Goal: Task Accomplishment & Management: Manage account settings

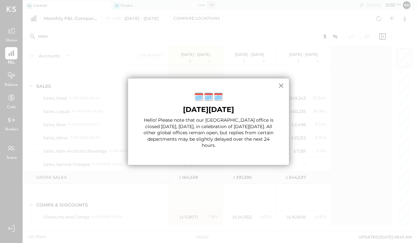
click at [278, 86] on button "×" at bounding box center [281, 86] width 6 height 10
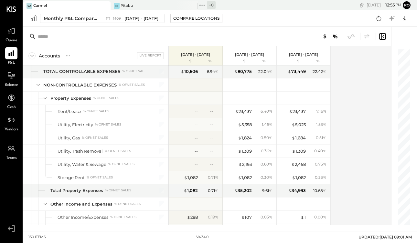
scroll to position [1512, 0]
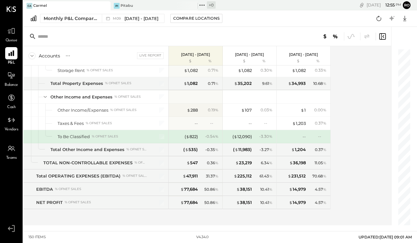
click at [11, 38] on div "Queue" at bounding box center [11, 34] width 12 height 19
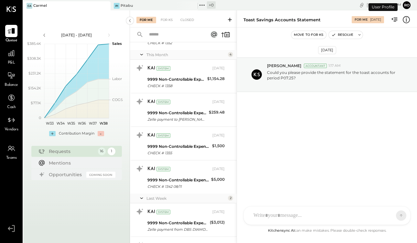
scroll to position [368, 0]
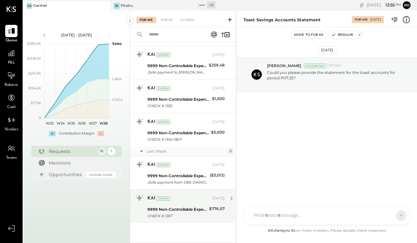
click at [186, 200] on div "KAI System" at bounding box center [179, 199] width 64 height 6
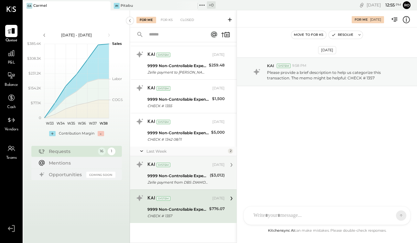
click at [203, 177] on div "9999 Non-Controllable Expenses:Other Income and Expenses:To Be Classified" at bounding box center [177, 176] width 60 height 6
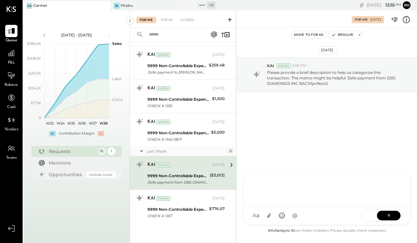
click at [285, 201] on div at bounding box center [327, 189] width 154 height 26
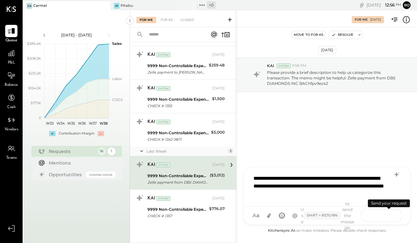
click at [387, 214] on icon at bounding box center [389, 215] width 6 height 6
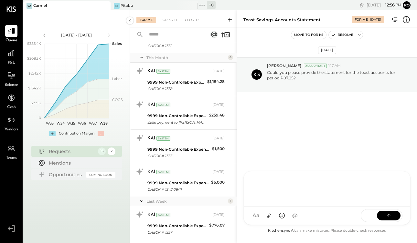
scroll to position [335, 0]
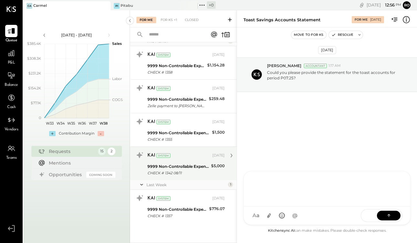
click at [198, 171] on div "CHECK # 1342 08/11" at bounding box center [178, 173] width 62 height 6
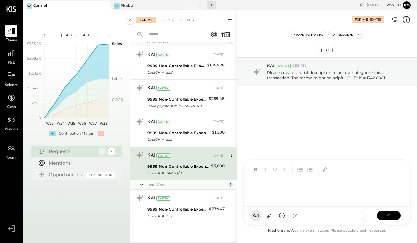
click at [272, 215] on div "AM [PERSON_NAME][DOMAIN_NAME] R [PERSON_NAME] EP [PERSON_NAME] DS [PERSON_NAME]…" at bounding box center [326, 193] width 167 height 66
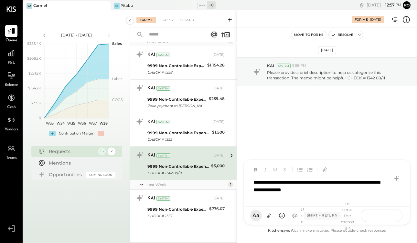
click at [386, 215] on icon at bounding box center [389, 215] width 6 height 6
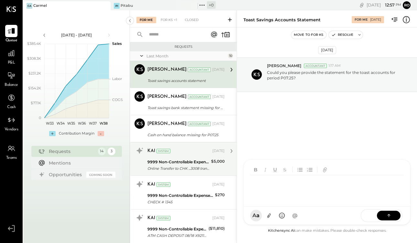
scroll to position [301, 0]
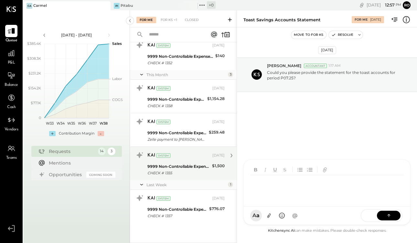
click at [199, 167] on div "9999 Non-Controllable Expenses:Other Income and Expenses:To Be Classified" at bounding box center [178, 167] width 63 height 6
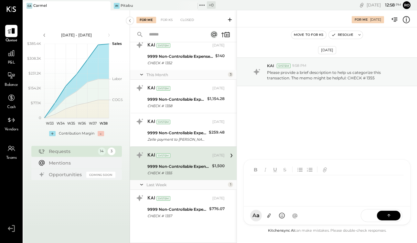
click at [284, 217] on div "AM [PERSON_NAME][DOMAIN_NAME] R [PERSON_NAME] EP [PERSON_NAME] DS [PERSON_NAME]…" at bounding box center [326, 193] width 167 height 66
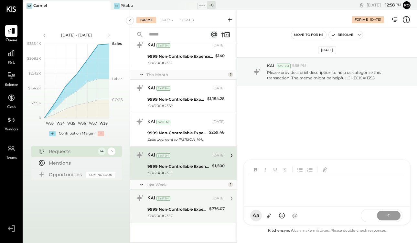
scroll to position [267, 0]
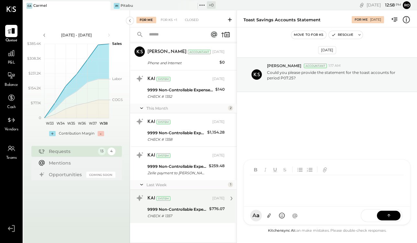
click at [193, 198] on div "Last Month 10 [PERSON_NAME] Accountant [PERSON_NAME] Accountant [DATE] Toast sa…" at bounding box center [183, 13] width 107 height 459
click at [184, 204] on div "KAI System [DATE]" at bounding box center [185, 198] width 77 height 11
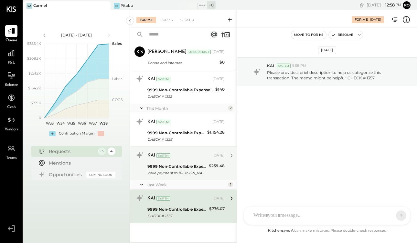
click at [190, 178] on div "KAI System [DATE] 9999 Non-Controllable Expenses:Other Income and Expenses:To B…" at bounding box center [183, 164] width 107 height 34
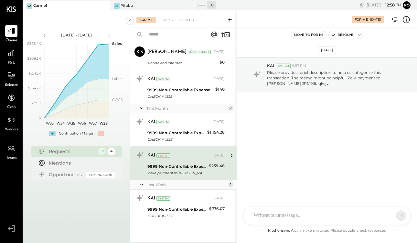
click at [200, 167] on div "9999 Non-Controllable Expenses:Other Income and Expenses:To Be Classified" at bounding box center [176, 167] width 59 height 6
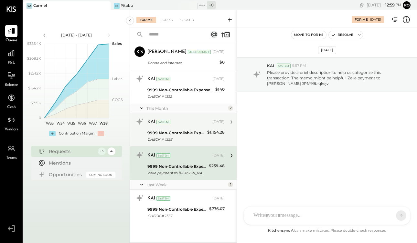
click at [198, 131] on div "9999 Non-Controllable Expenses:Other Income and Expenses:To Be Classified" at bounding box center [176, 133] width 58 height 6
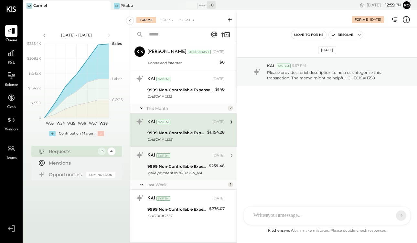
click at [194, 157] on div "KAI System" at bounding box center [179, 156] width 64 height 6
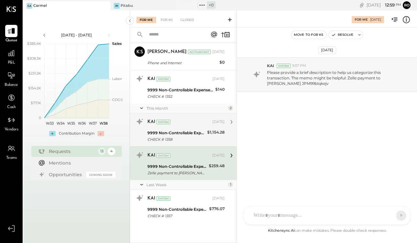
click at [193, 135] on div "9999 Non-Controllable Expenses:Other Income and Expenses:To Be Classified" at bounding box center [176, 133] width 58 height 6
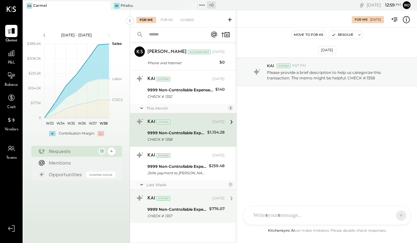
click at [193, 191] on div "KAI System [DATE] 9999 Non-Controllable Expenses:Other Income and Expenses:To B…" at bounding box center [183, 206] width 107 height 33
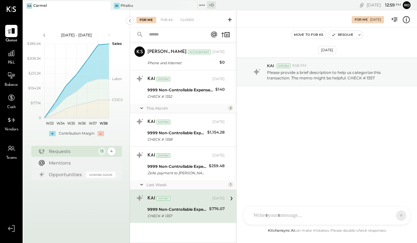
click at [292, 224] on div at bounding box center [327, 216] width 167 height 18
click at [291, 207] on div at bounding box center [327, 216] width 167 height 18
click at [290, 211] on div at bounding box center [321, 216] width 142 height 14
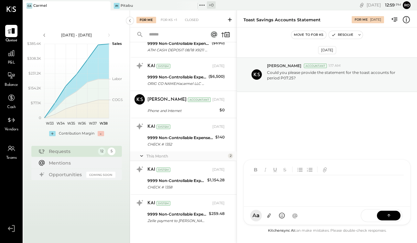
scroll to position [224, 0]
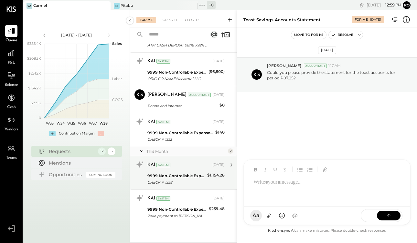
click at [200, 178] on div "9999 Non-Controllable Expenses:Other Income and Expenses:To Be Classified" at bounding box center [176, 176] width 58 height 6
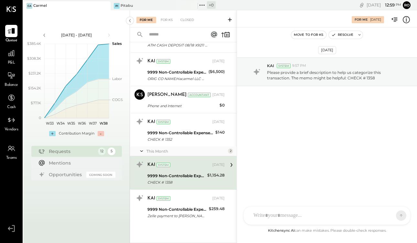
click at [297, 217] on div at bounding box center [321, 216] width 142 height 14
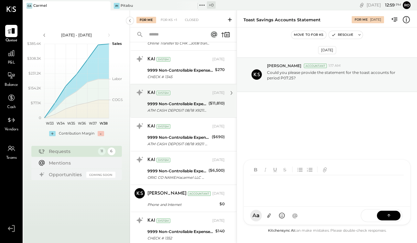
scroll to position [191, 0]
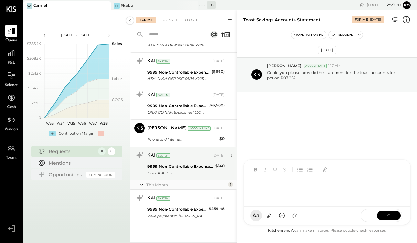
click at [196, 176] on div "CHECK # 1352" at bounding box center [180, 173] width 66 height 6
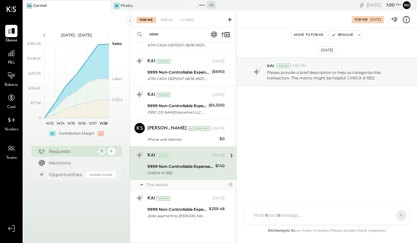
click at [276, 214] on div at bounding box center [321, 216] width 142 height 14
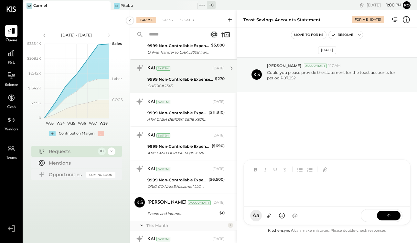
scroll to position [157, 0]
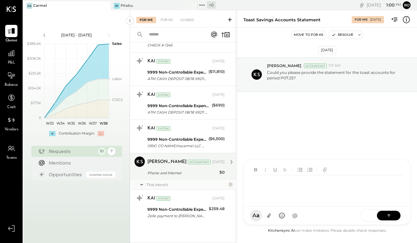
click at [212, 163] on div "[DATE]" at bounding box center [218, 162] width 12 height 5
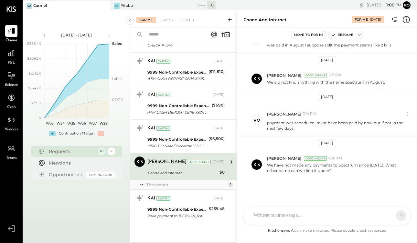
click at [295, 210] on div at bounding box center [321, 216] width 142 height 14
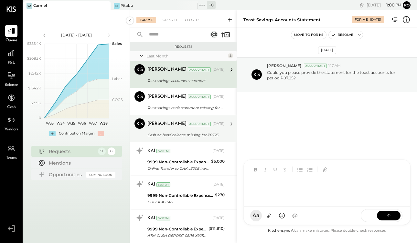
click at [198, 139] on div "[PERSON_NAME] Accountant [PERSON_NAME] Accountant [DATE] Cash on hand balance m…" at bounding box center [183, 128] width 107 height 27
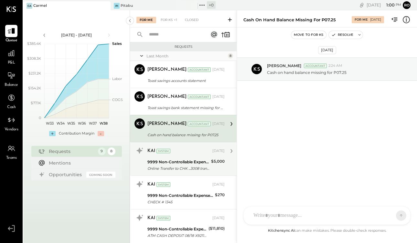
scroll to position [130, 0]
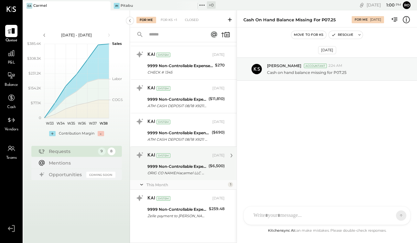
click at [189, 168] on div "9999 Non-Controllable Expenses:Other Income and Expenses:To Be Classified" at bounding box center [176, 167] width 59 height 6
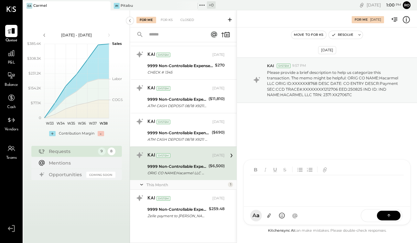
click at [278, 201] on div at bounding box center [328, 189] width 156 height 26
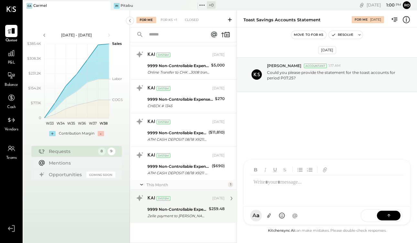
click at [202, 210] on div "9999 Non-Controllable Expenses:Other Income and Expenses:To Be Classified" at bounding box center [176, 210] width 59 height 6
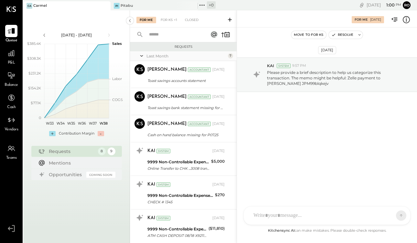
scroll to position [96, 0]
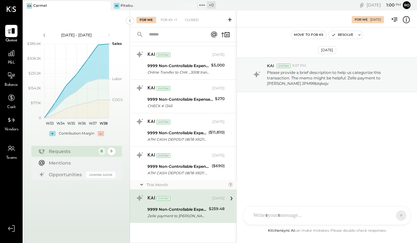
click at [200, 202] on div "KAI System [DATE]" at bounding box center [185, 198] width 77 height 9
click at [280, 223] on div at bounding box center [327, 216] width 167 height 18
click at [280, 222] on div "AM [PERSON_NAME][DOMAIN_NAME] R [PERSON_NAME] EP [PERSON_NAME] DS [PERSON_NAME]…" at bounding box center [326, 216] width 167 height 19
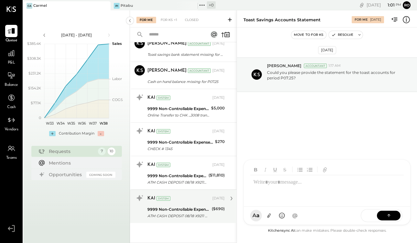
click at [202, 208] on div "9999 Non-Controllable Expenses:Other Income and Expenses:To Be Classified" at bounding box center [178, 210] width 62 height 6
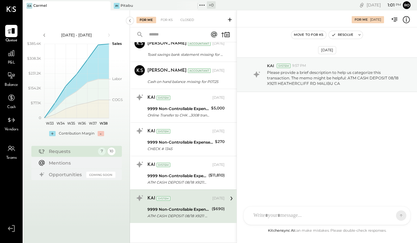
click at [286, 217] on div "AM [PERSON_NAME][DOMAIN_NAME] R [PERSON_NAME] EP [PERSON_NAME] DS [PERSON_NAME]…" at bounding box center [326, 216] width 167 height 19
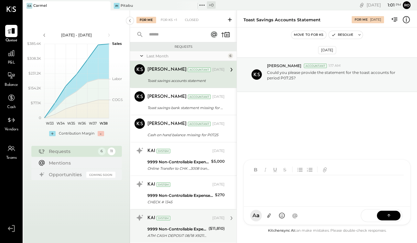
click at [195, 228] on div "9999 Non-Controllable Expenses:Other Income and Expenses:To Be Classified" at bounding box center [176, 229] width 59 height 6
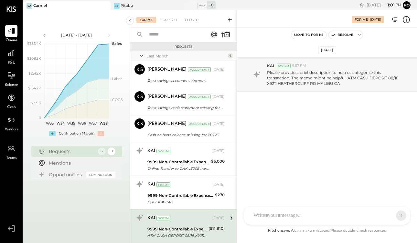
scroll to position [20, 0]
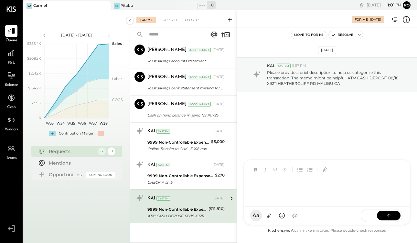
click at [285, 221] on div "AM [PERSON_NAME][DOMAIN_NAME] R [PERSON_NAME] EP [PERSON_NAME] DS [PERSON_NAME]…" at bounding box center [326, 193] width 167 height 66
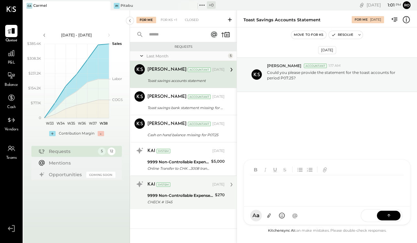
click at [197, 201] on div "CHECK # 1345" at bounding box center [180, 202] width 66 height 6
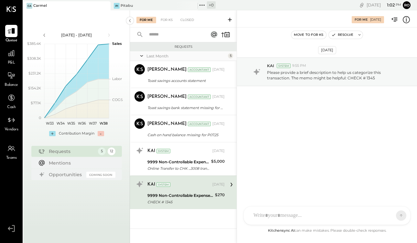
click at [296, 214] on div at bounding box center [321, 216] width 142 height 14
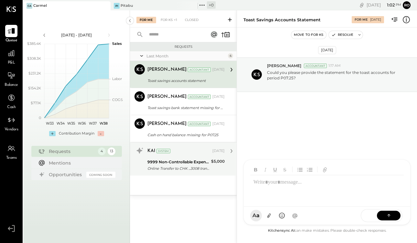
click at [199, 170] on div "Online Transfer to CHK ...3008 transaction#: XXXXXXX0732 08/15" at bounding box center [178, 169] width 62 height 6
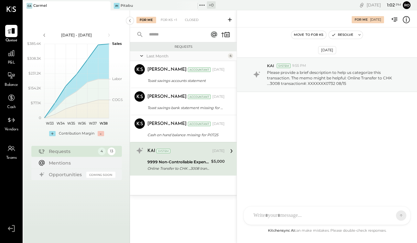
click at [294, 214] on div at bounding box center [321, 216] width 142 height 14
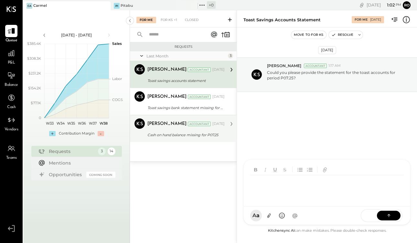
click at [186, 129] on div "[PERSON_NAME] Accountant [DATE]" at bounding box center [185, 124] width 77 height 11
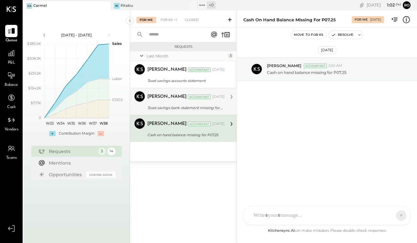
click at [194, 103] on div "[PERSON_NAME] Accountant [DATE] Toast savings bank statement missing for P07.25…" at bounding box center [185, 102] width 77 height 20
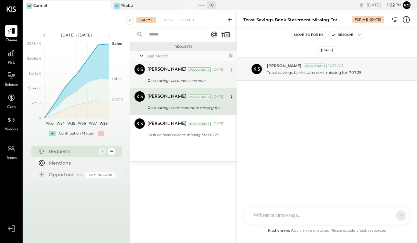
click at [187, 76] on div "[PERSON_NAME] Accountant [DATE] Toast savings accounts statement Could you plea…" at bounding box center [185, 74] width 77 height 20
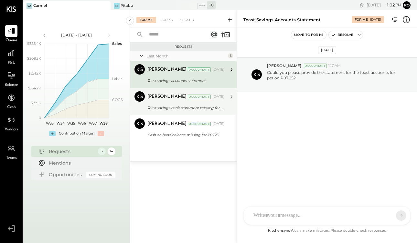
click at [188, 99] on div "Accountant" at bounding box center [199, 97] width 23 height 5
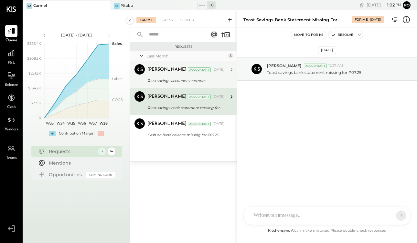
click at [188, 70] on div "Accountant" at bounding box center [199, 70] width 23 height 5
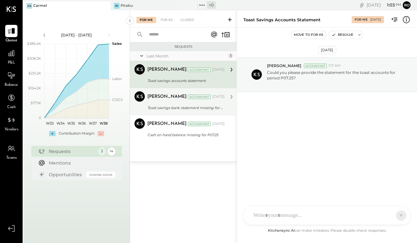
click at [184, 90] on div "[PERSON_NAME] Accountant [PERSON_NAME] Accountant [DATE] Toast savings bank sta…" at bounding box center [183, 101] width 107 height 27
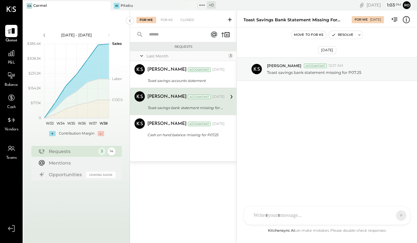
click at [300, 217] on div at bounding box center [327, 216] width 167 height 18
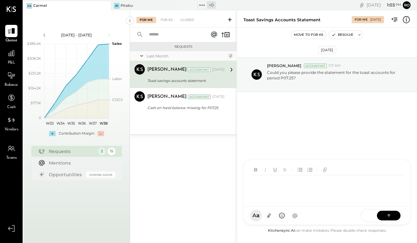
click at [232, 160] on div "Requests Last Month 2 [PERSON_NAME] Accountant [PERSON_NAME] Accountant [DATE] …" at bounding box center [183, 134] width 107 height 184
click at [181, 146] on div "Requests Last Month 2 [PERSON_NAME] Accountant [PERSON_NAME] Accountant [DATE] …" at bounding box center [183, 134] width 107 height 184
click at [14, 58] on div at bounding box center [11, 53] width 12 height 12
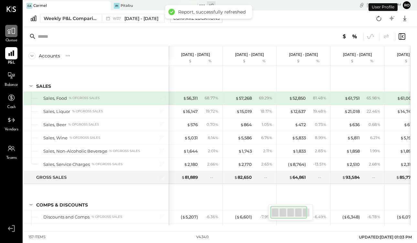
click at [12, 36] on div at bounding box center [11, 31] width 12 height 12
